Goal: Information Seeking & Learning: Learn about a topic

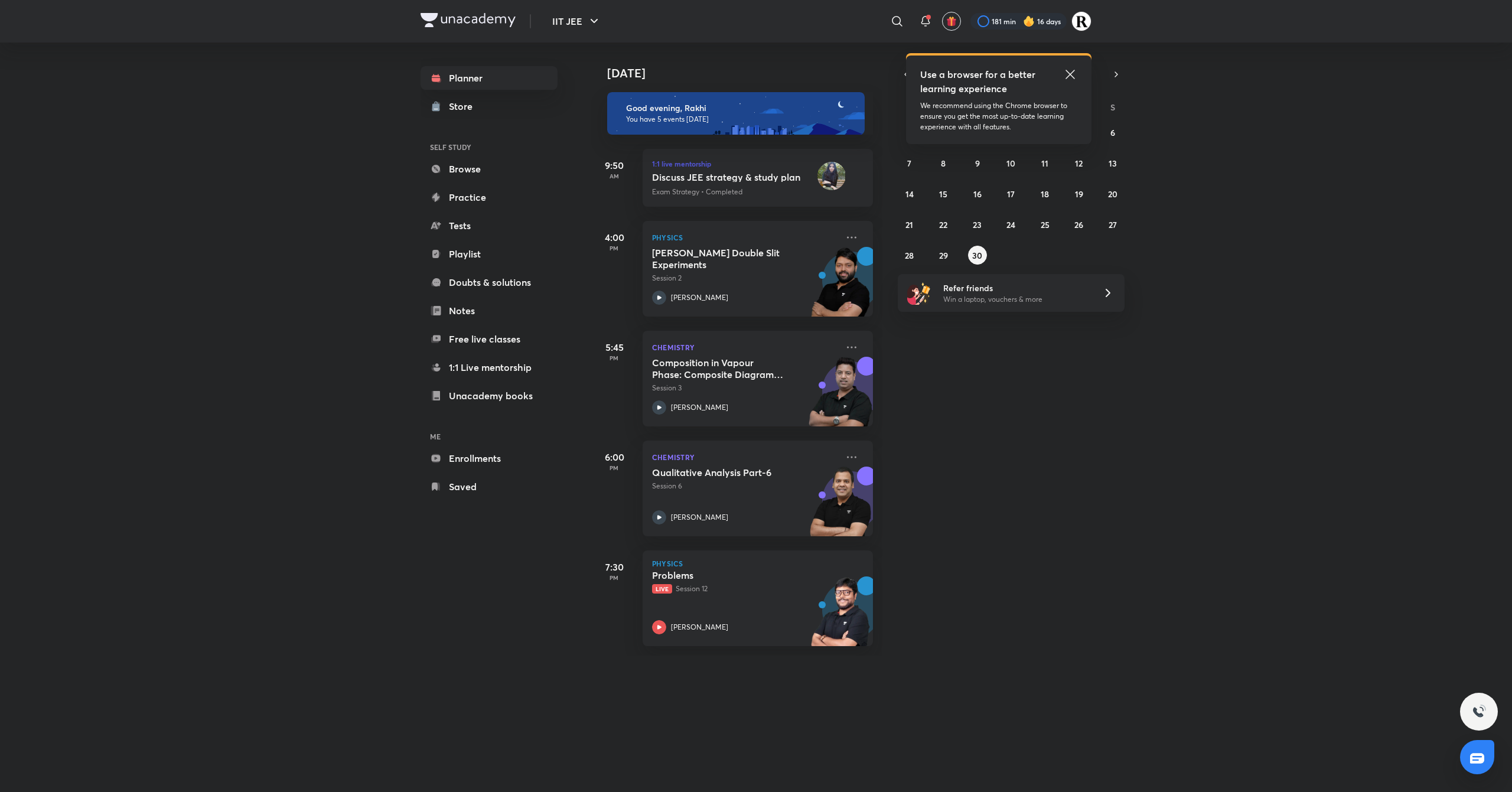
click at [1070, 74] on icon at bounding box center [1069, 74] width 9 height 9
click at [937, 259] on button "29" at bounding box center [942, 254] width 18 height 18
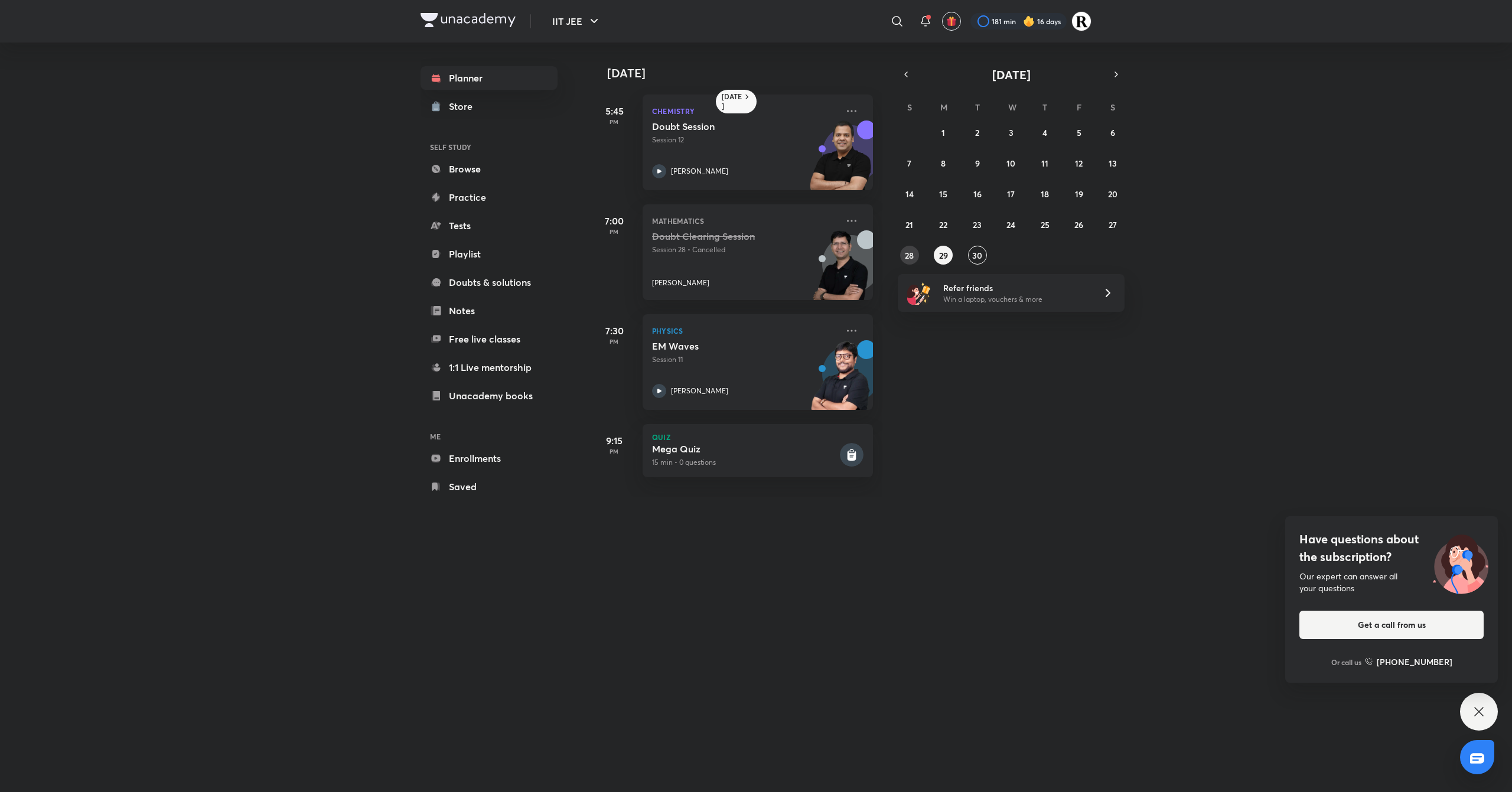
click at [904, 258] on abbr "28" at bounding box center [908, 255] width 9 height 12
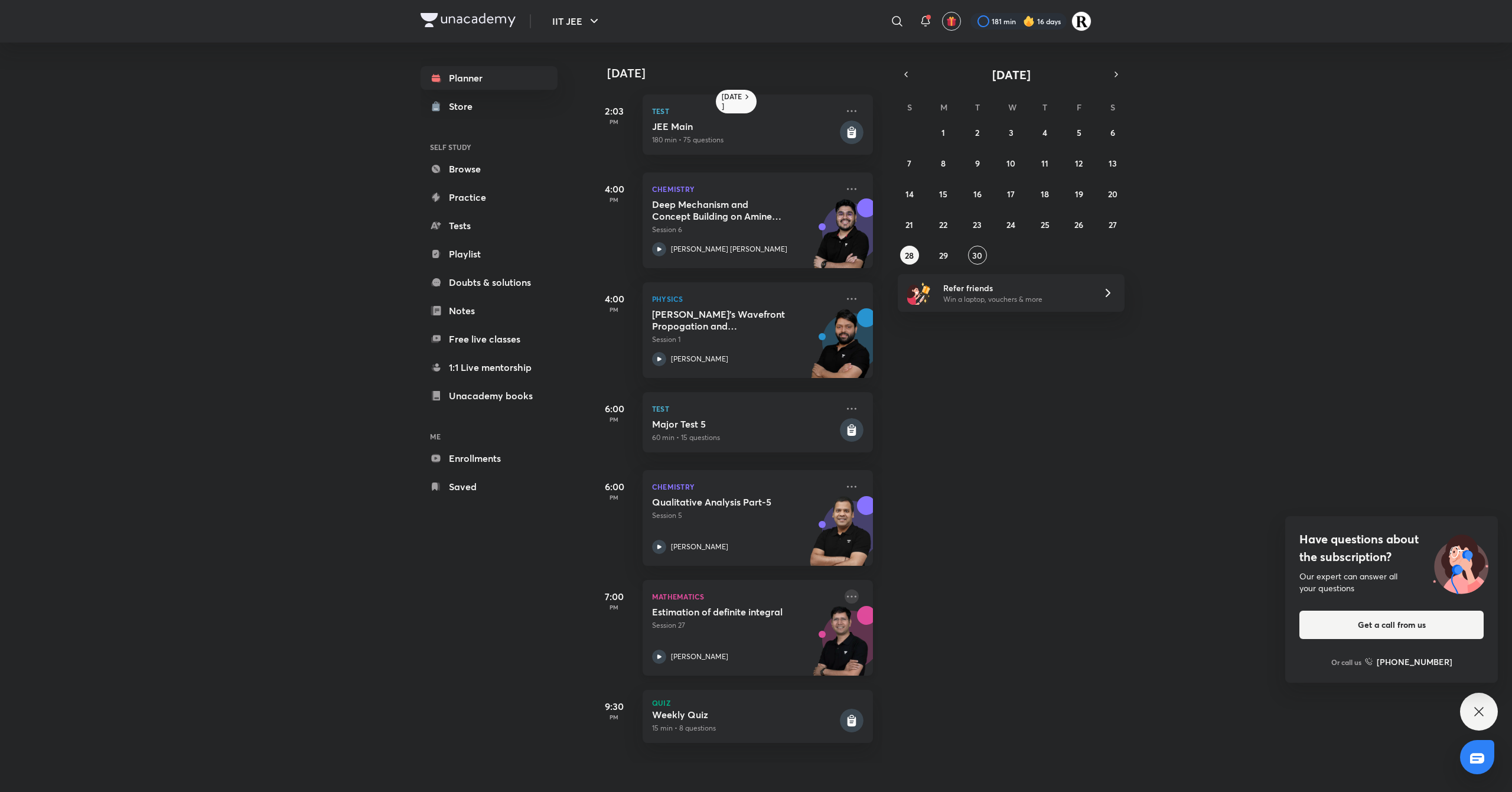
click at [844, 599] on icon at bounding box center [851, 596] width 15 height 15
click at [930, 710] on p "Go to course page" at bounding box center [931, 705] width 82 height 13
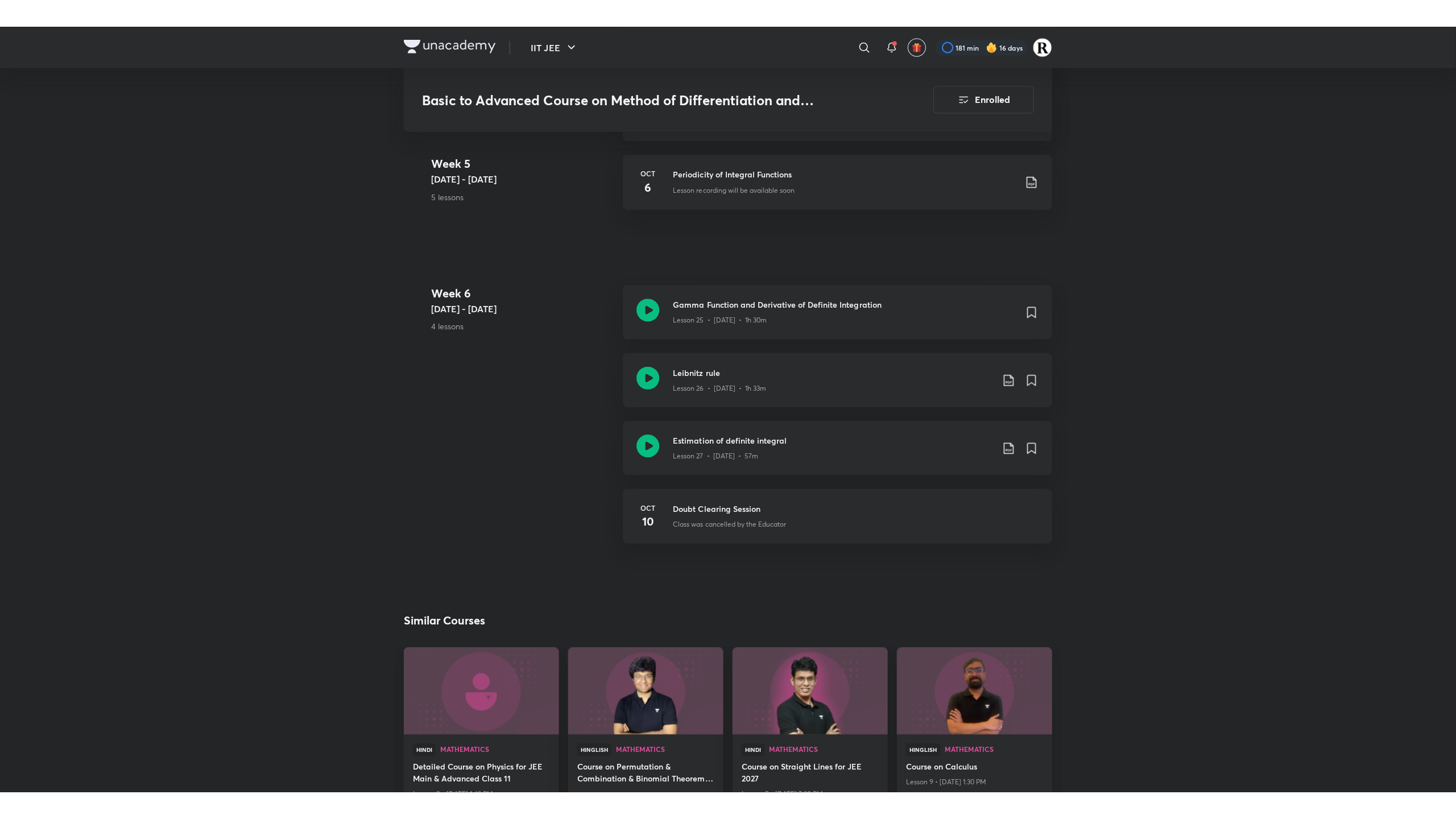
scroll to position [2240, 0]
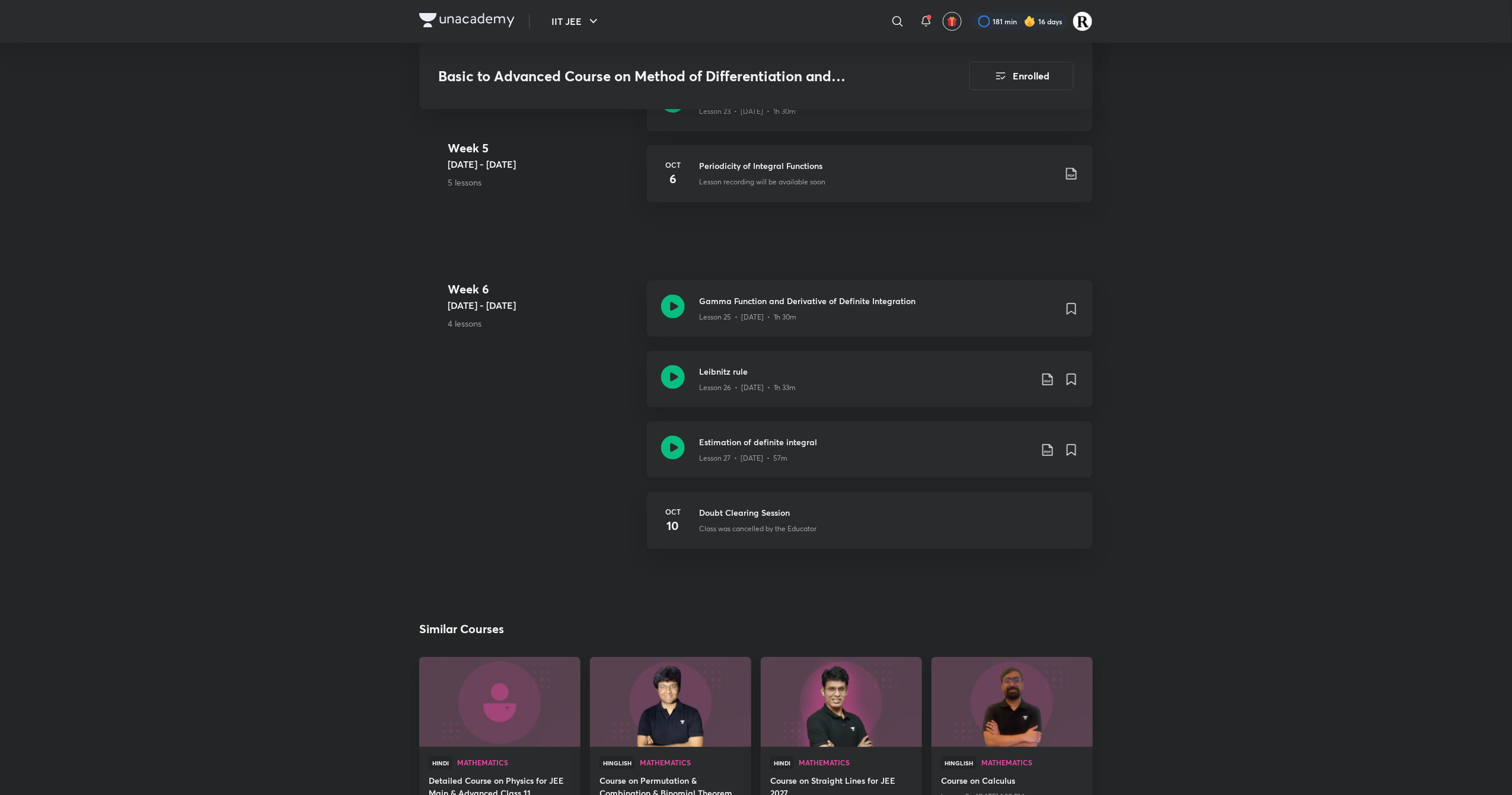
click at [670, 444] on icon at bounding box center [673, 447] width 23 height 23
